Goal: Information Seeking & Learning: Find specific fact

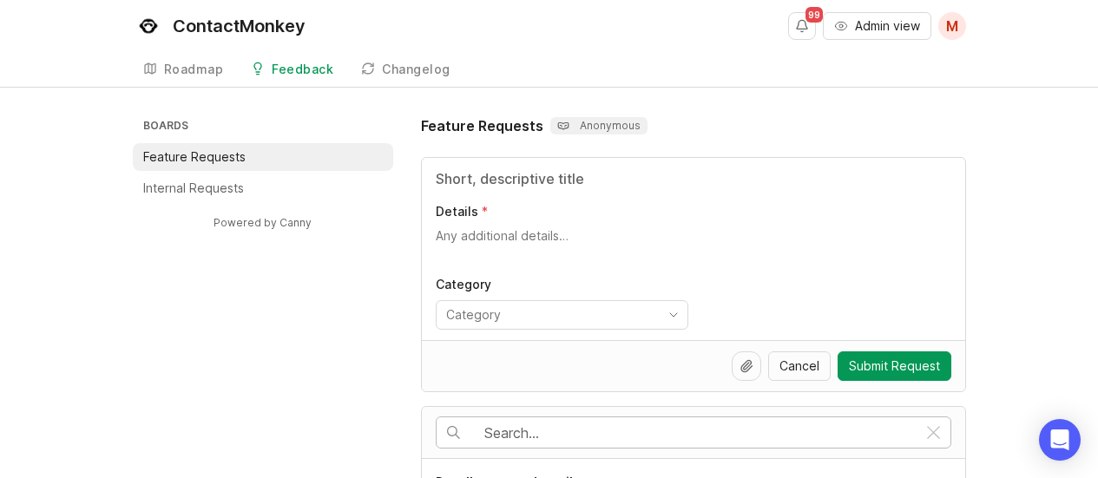
scroll to position [246, 0]
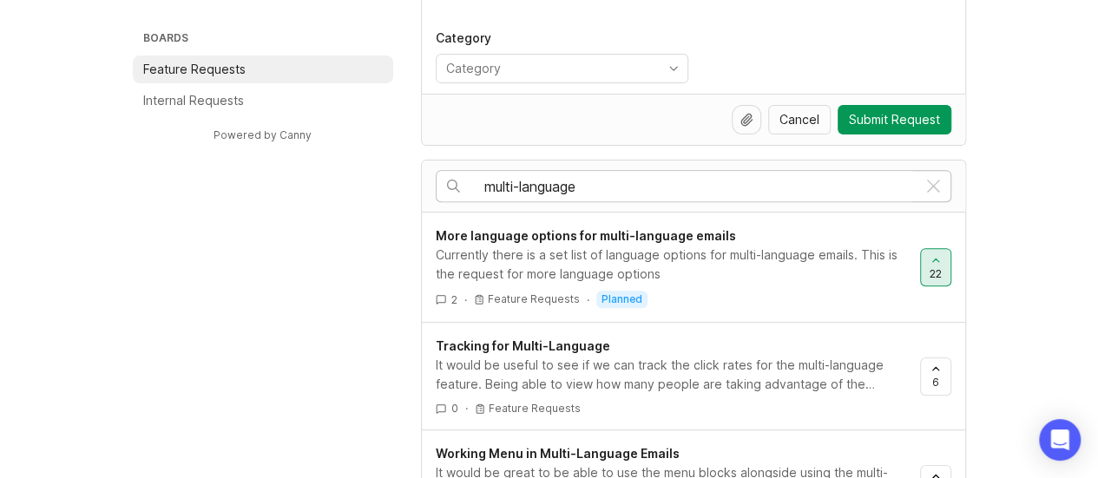
click at [937, 271] on span "22" at bounding box center [935, 273] width 12 height 15
click at [942, 266] on div at bounding box center [936, 267] width 30 height 36
drag, startPoint x: 628, startPoint y: 180, endPoint x: 378, endPoint y: 205, distance: 251.2
type input "n"
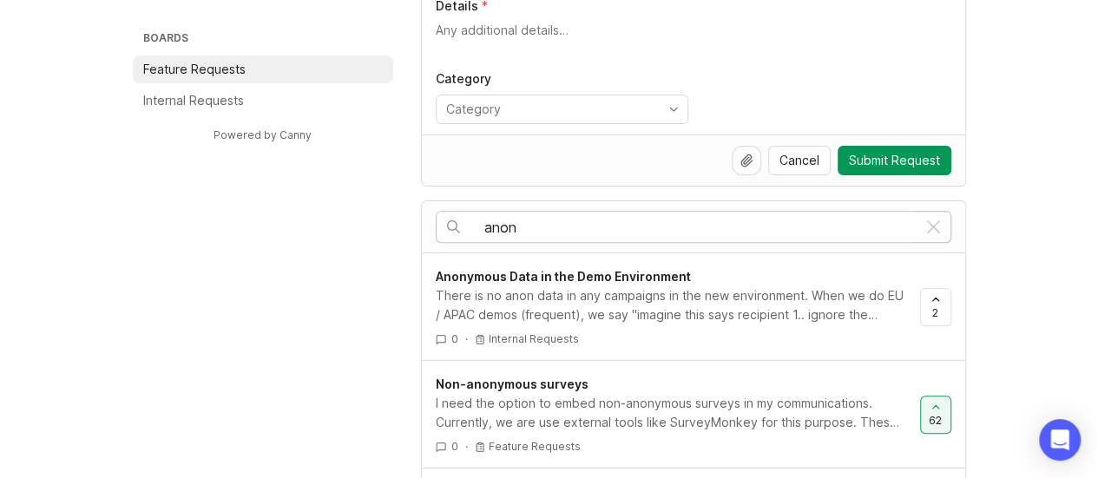
scroll to position [207, 0]
drag, startPoint x: 549, startPoint y: 220, endPoint x: 451, endPoint y: 214, distance: 98.2
click at [451, 214] on div "anon" at bounding box center [676, 225] width 480 height 30
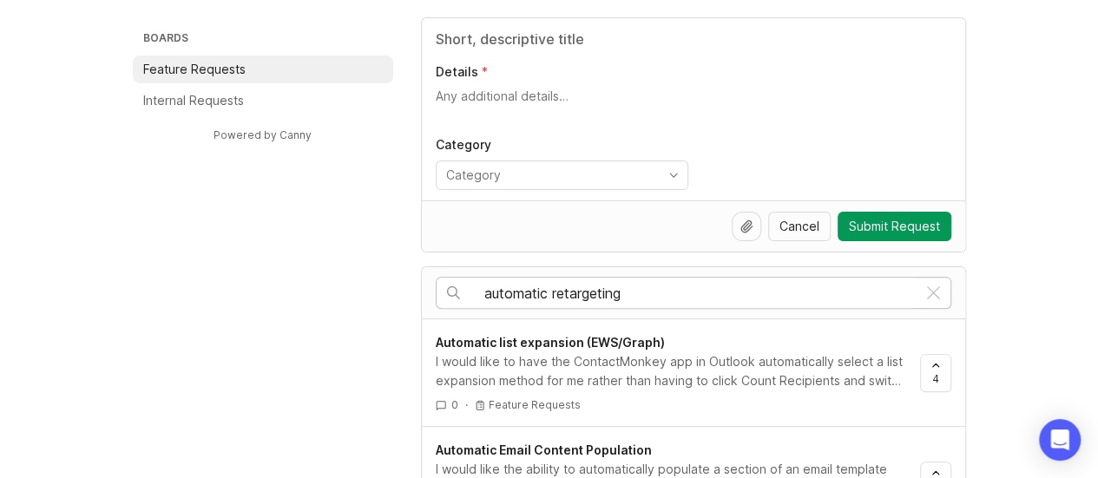
scroll to position [137, 0]
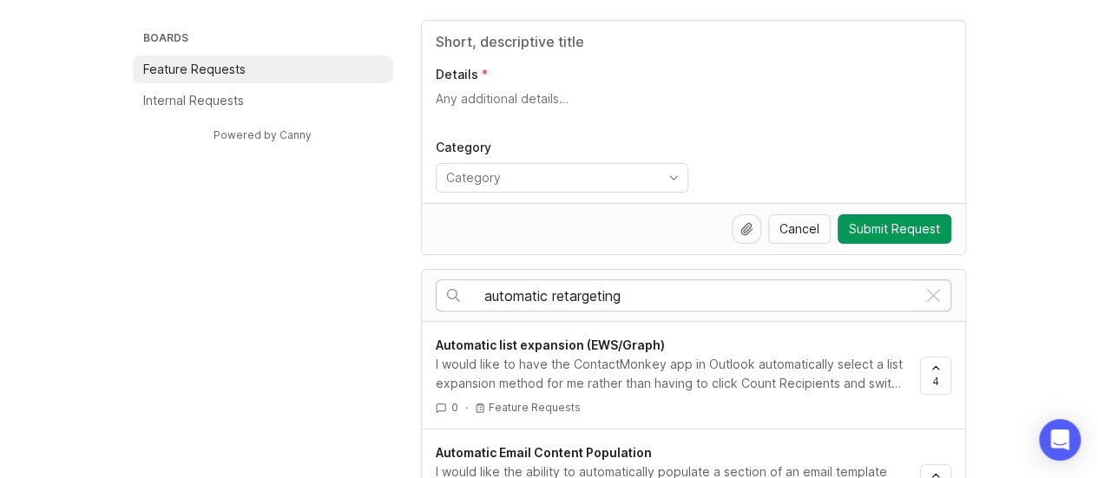
type input "automatic retargeting"
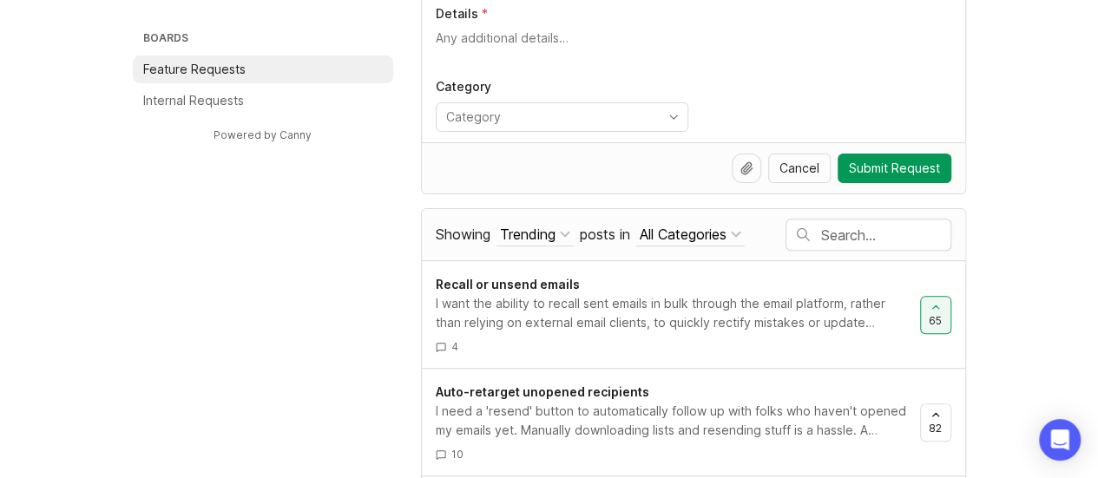
scroll to position [198, 0]
click at [840, 240] on input "text" at bounding box center [885, 235] width 129 height 19
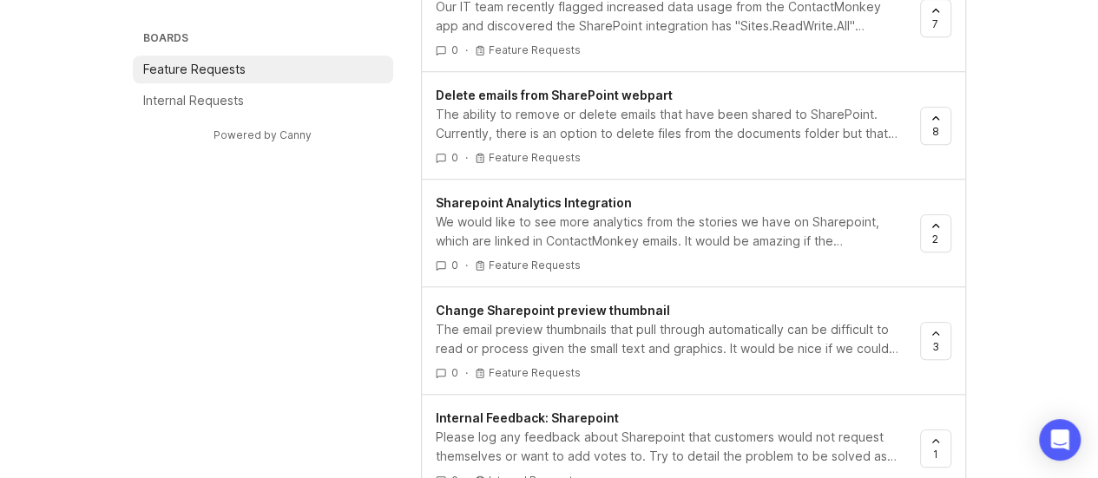
scroll to position [753, 0]
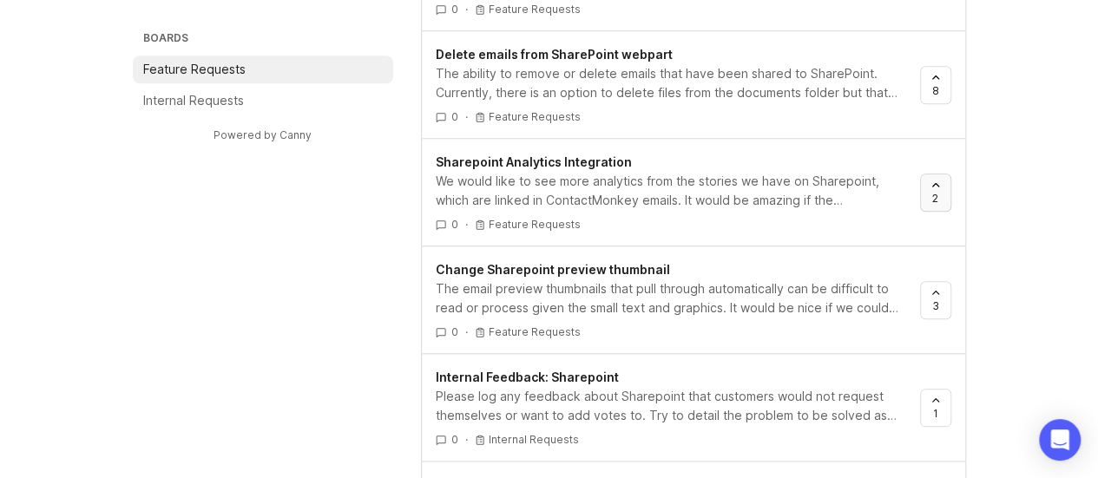
type input "sharepoint"
click at [937, 197] on span "2" at bounding box center [935, 198] width 6 height 15
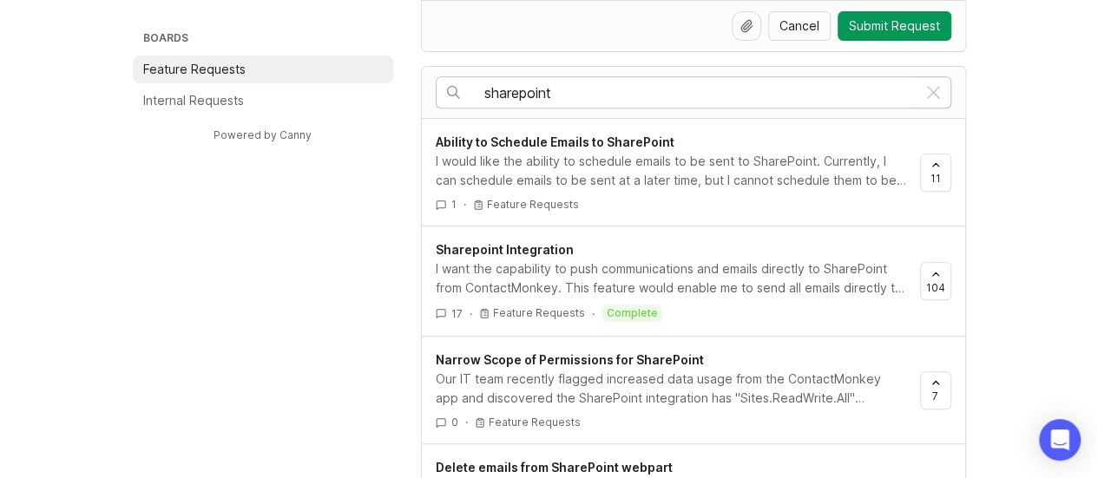
scroll to position [0, 0]
